Goal: Task Accomplishment & Management: Manage account settings

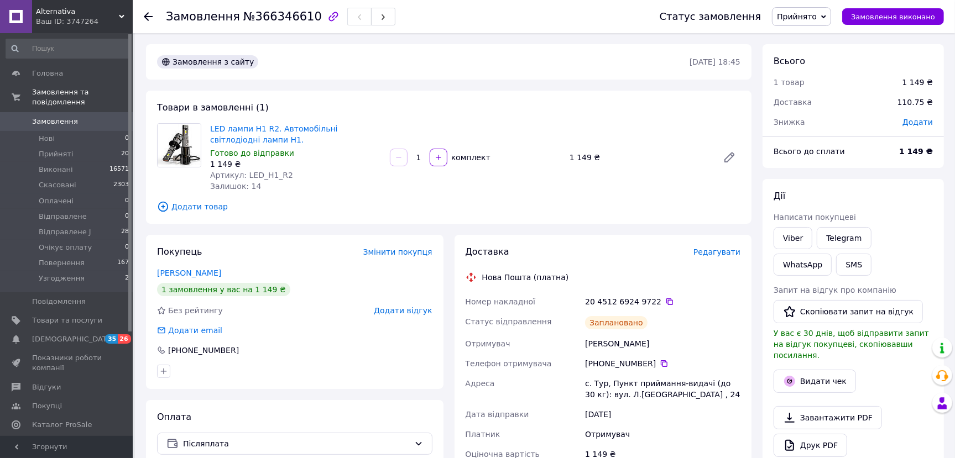
click at [45, 117] on span "Замовлення" at bounding box center [55, 122] width 46 height 10
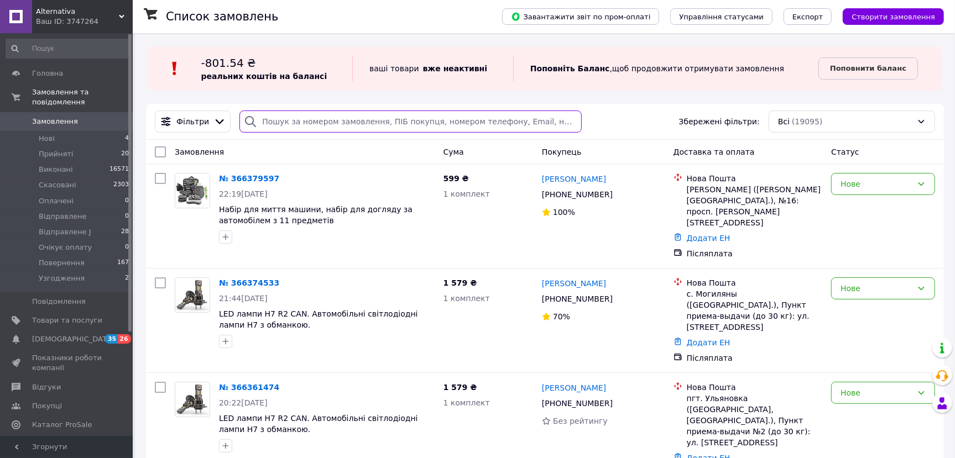
paste input "[PHONE_NUMBER]"
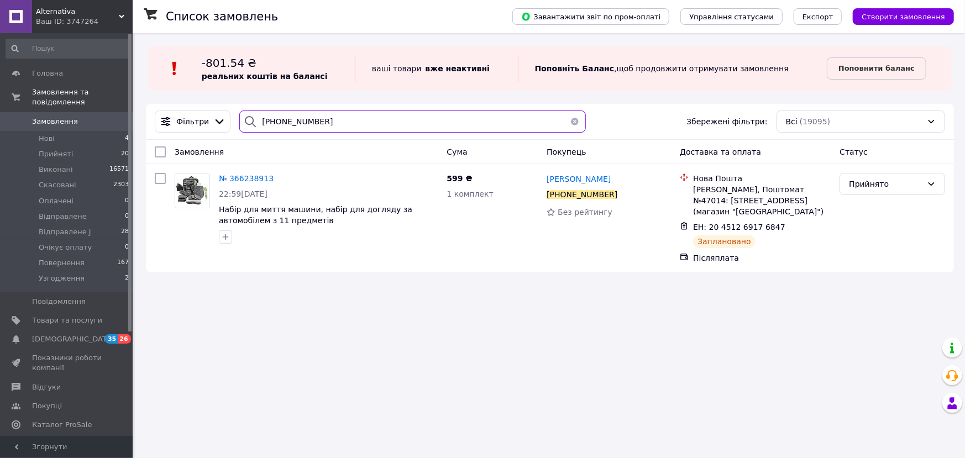
type input "[PHONE_NUMBER]"
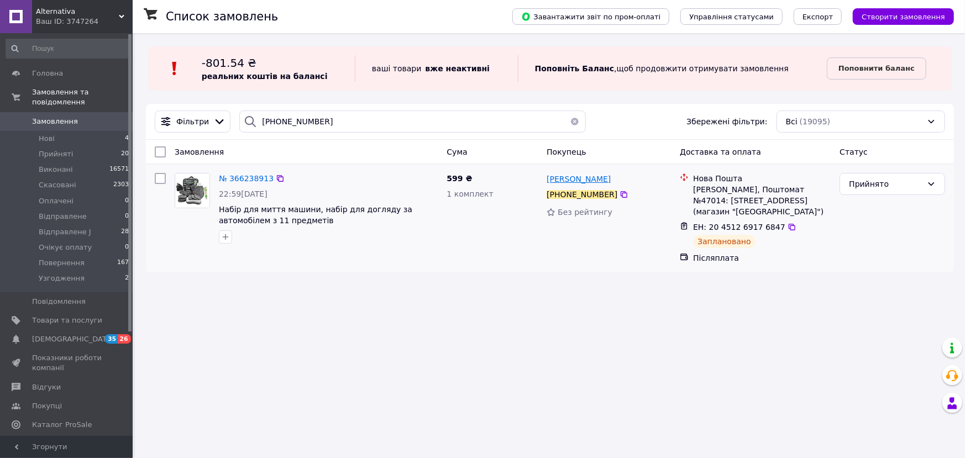
click at [583, 181] on span "[PERSON_NAME]" at bounding box center [579, 179] width 64 height 9
click at [244, 176] on span "№ 366238913" at bounding box center [246, 178] width 55 height 9
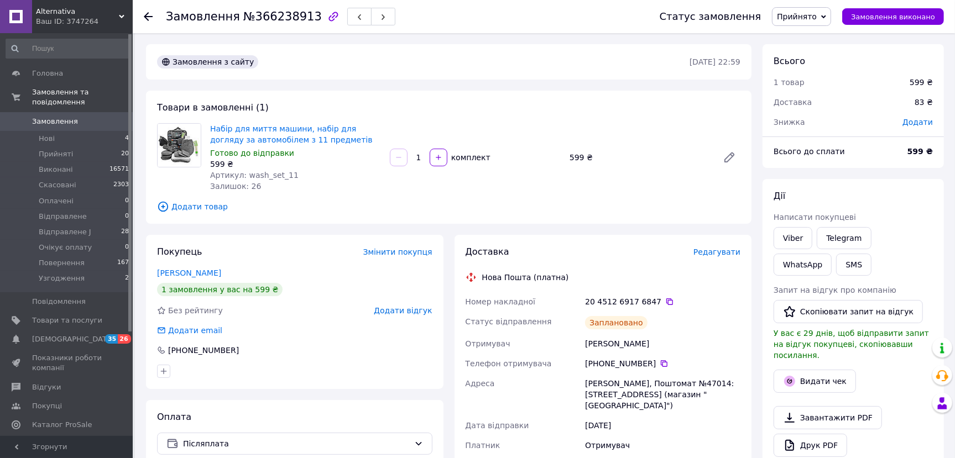
click at [709, 252] on span "Редагувати" at bounding box center [716, 252] width 47 height 9
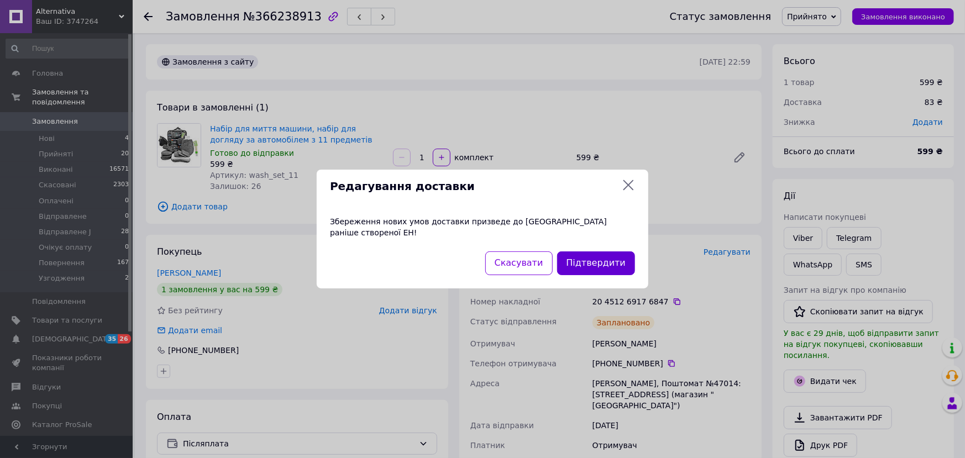
click at [613, 260] on button "Підтвердити" at bounding box center [596, 263] width 78 height 24
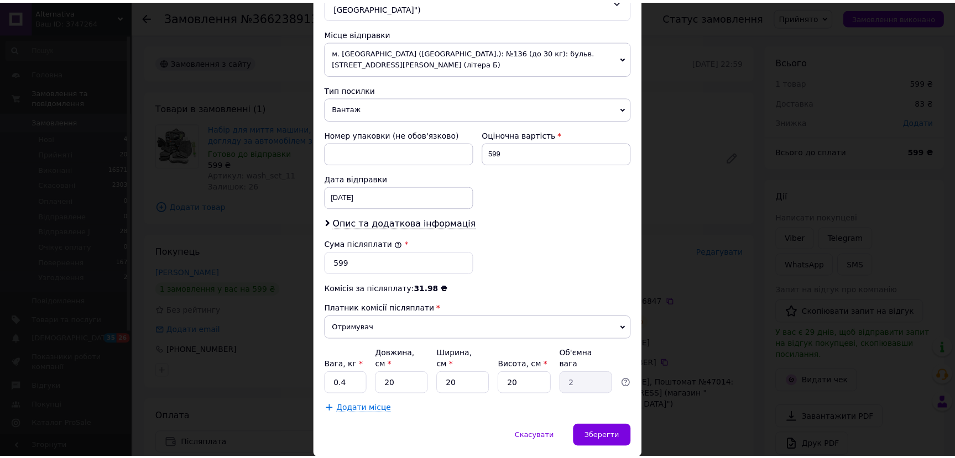
scroll to position [383, 0]
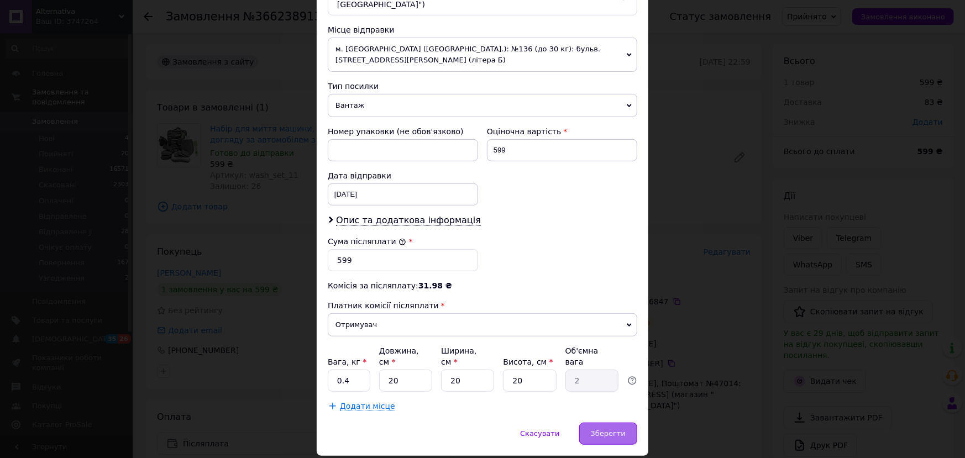
click at [606, 429] on span "Зберегти" at bounding box center [608, 433] width 35 height 8
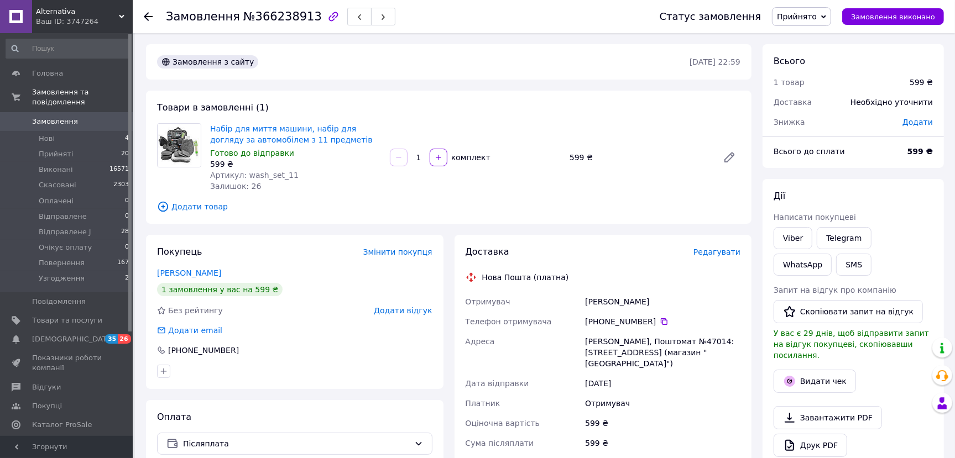
click at [48, 117] on span "Замовлення" at bounding box center [55, 122] width 46 height 10
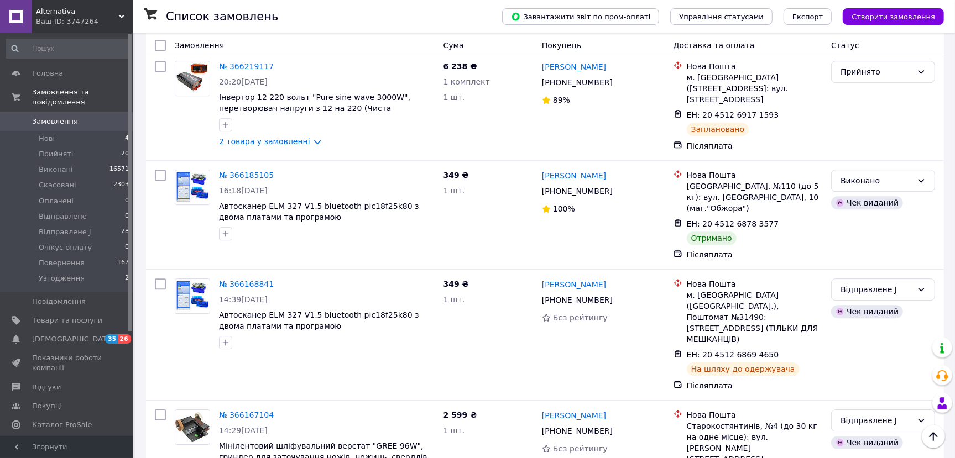
scroll to position [2717, 0]
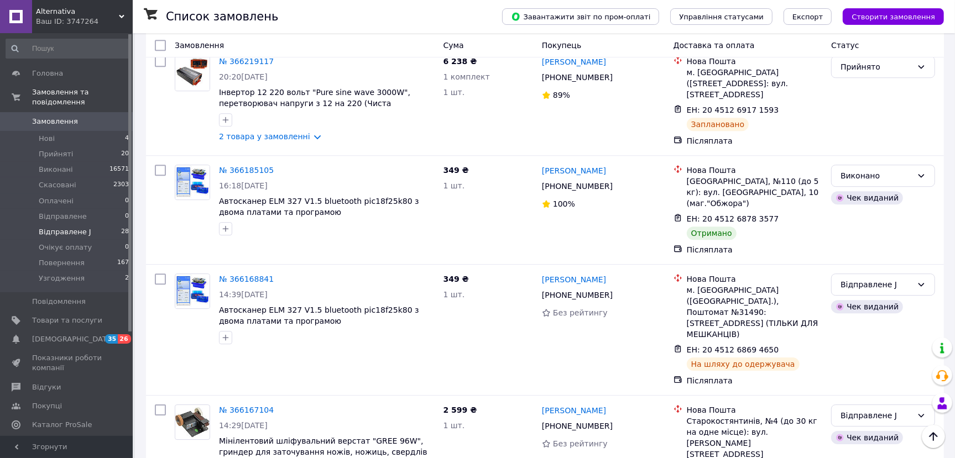
click at [80, 227] on span "Відправлене J" at bounding box center [65, 232] width 53 height 10
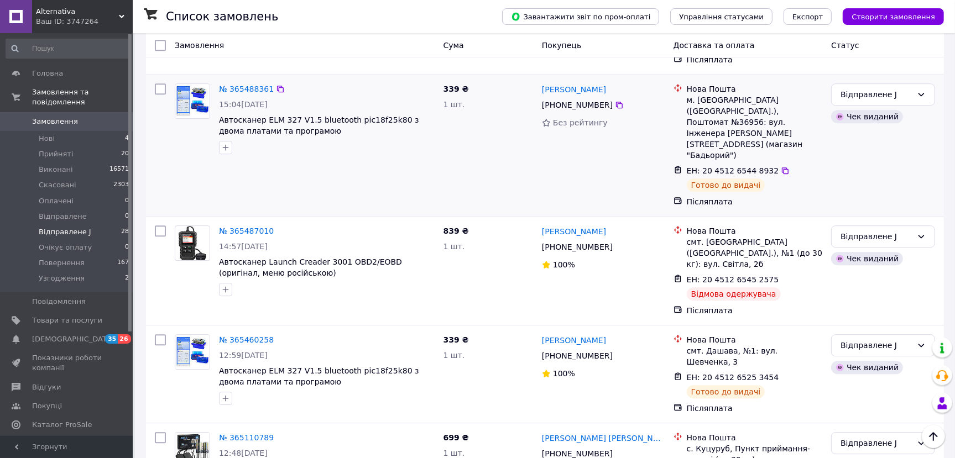
scroll to position [2631, 0]
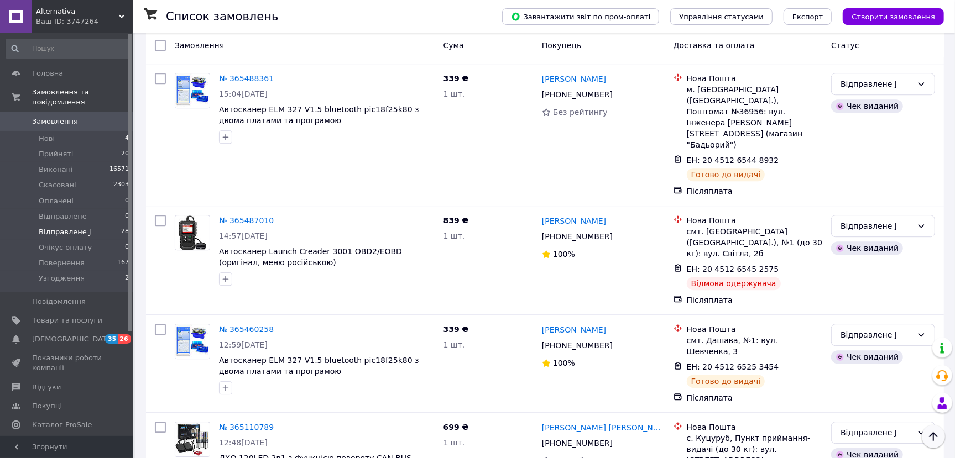
click at [937, 442] on icon "Наверх" at bounding box center [932, 436] width 13 height 13
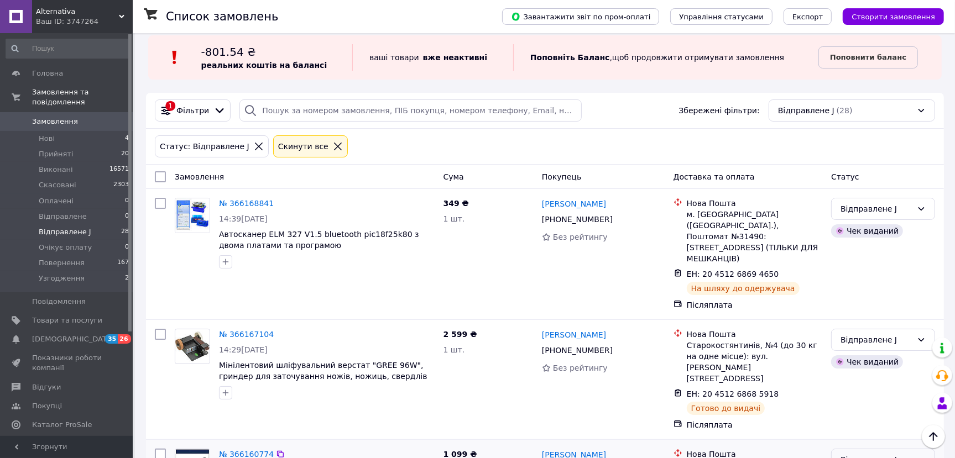
scroll to position [0, 0]
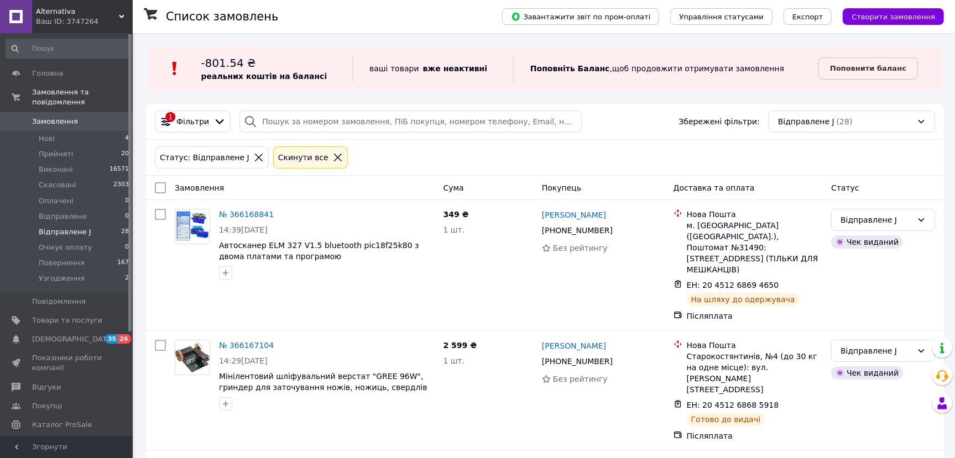
click at [333, 155] on icon at bounding box center [338, 158] width 10 height 10
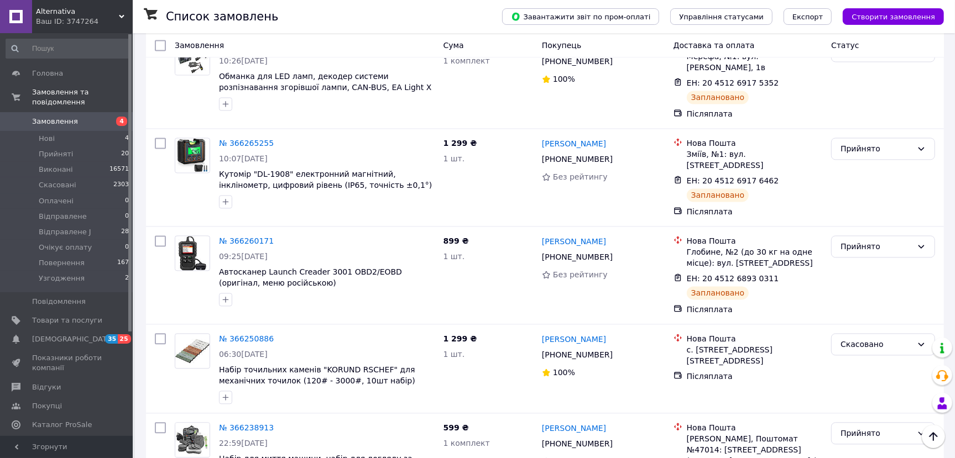
scroll to position [1888, 0]
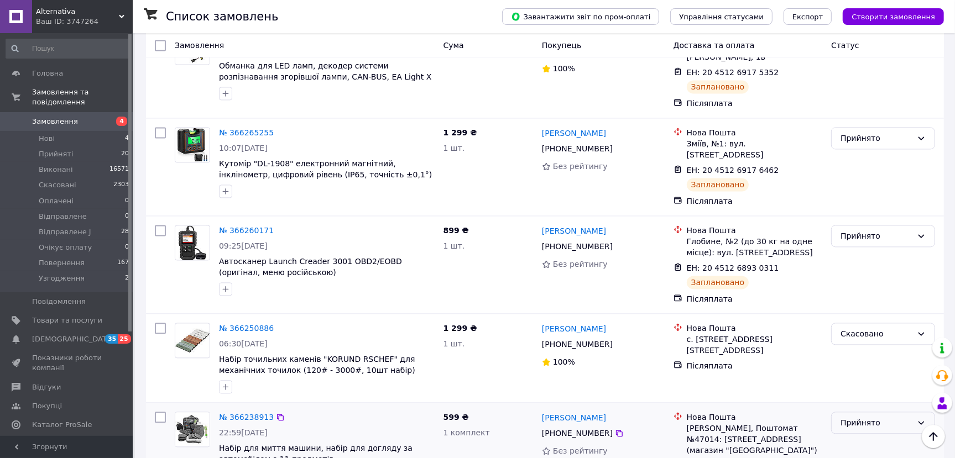
click at [869, 417] on div "Прийнято" at bounding box center [876, 423] width 72 height 12
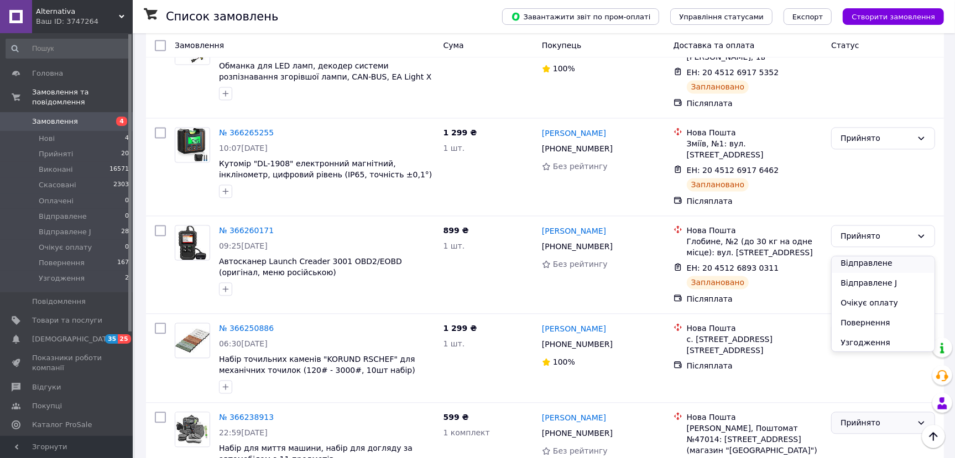
scroll to position [64, 0]
click at [871, 318] on li "Повернення" at bounding box center [882, 322] width 103 height 20
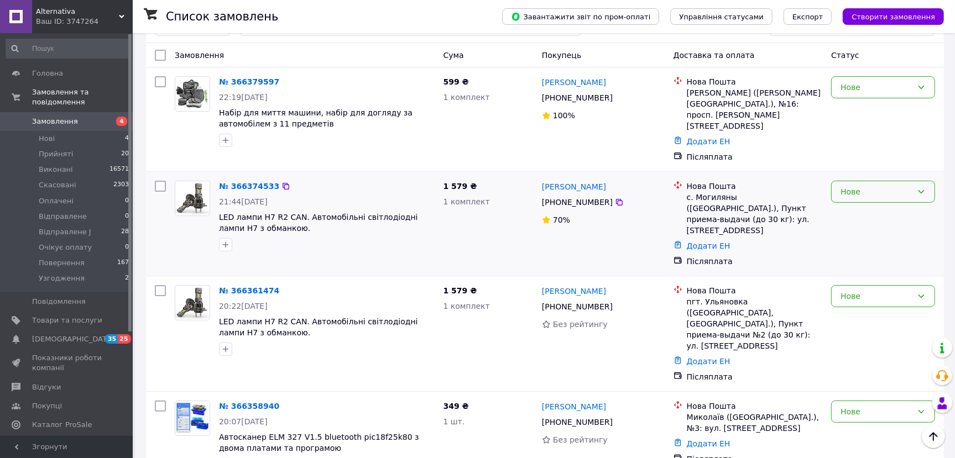
scroll to position [0, 0]
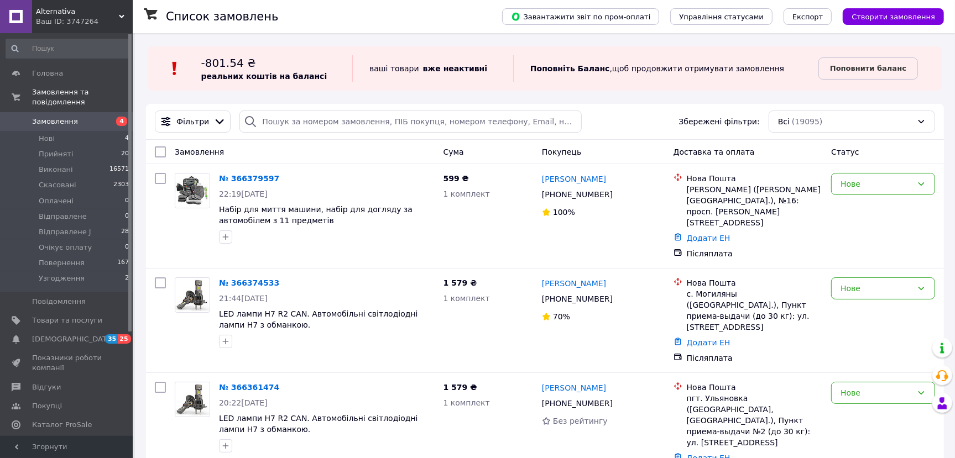
click at [402, 16] on div "Список замовлень" at bounding box center [323, 16] width 314 height 33
